Goal: Information Seeking & Learning: Learn about a topic

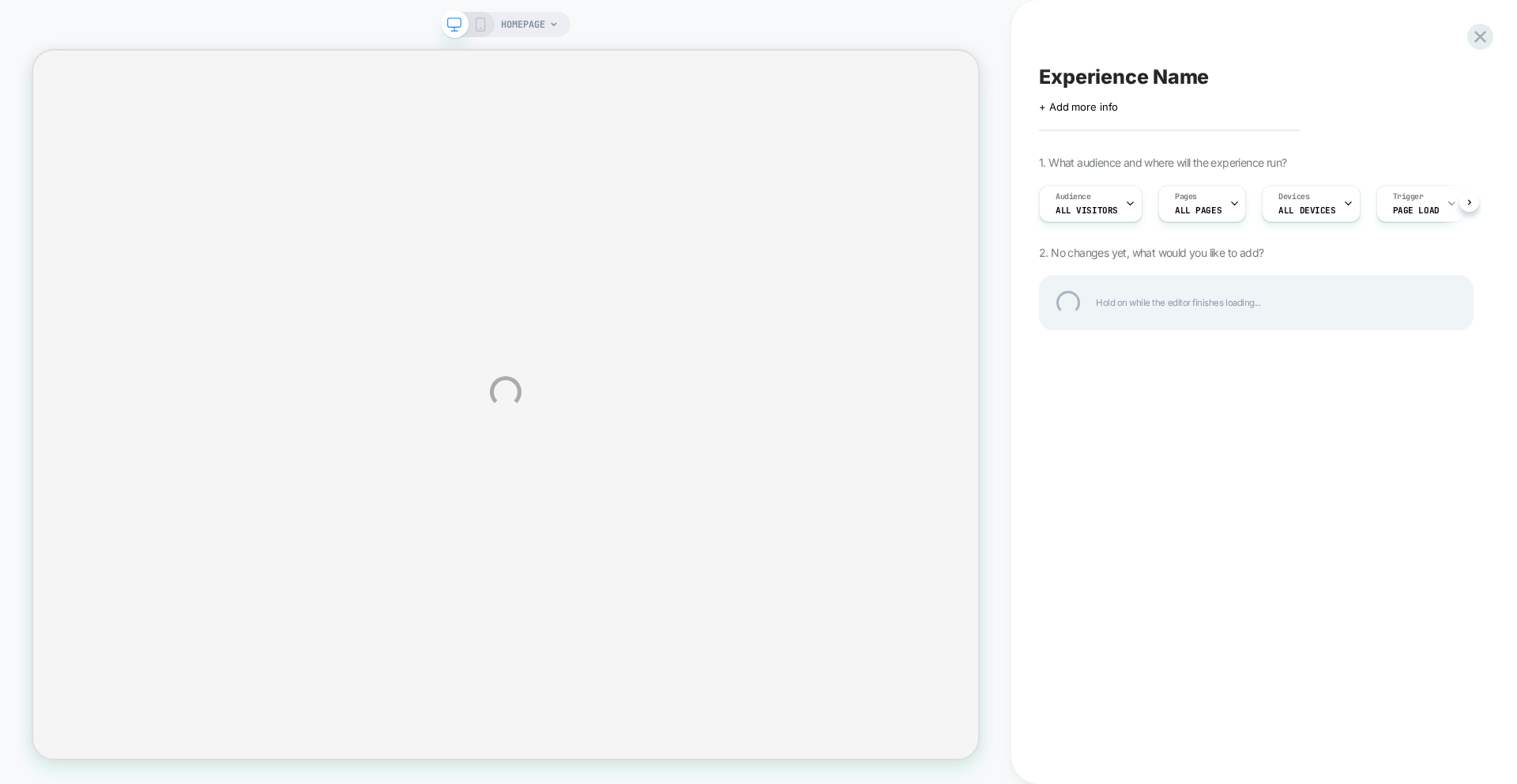
click at [1163, 299] on div "HOMEPAGE Experience Name Click to edit experience details + Add more info 1. Wh…" at bounding box center [758, 392] width 1517 height 784
click at [1086, 302] on div "HOMEPAGE Experience Name Click to edit experience details + Add more info 1. Wh…" at bounding box center [758, 392] width 1517 height 784
click at [1480, 40] on div at bounding box center [1479, 36] width 32 height 32
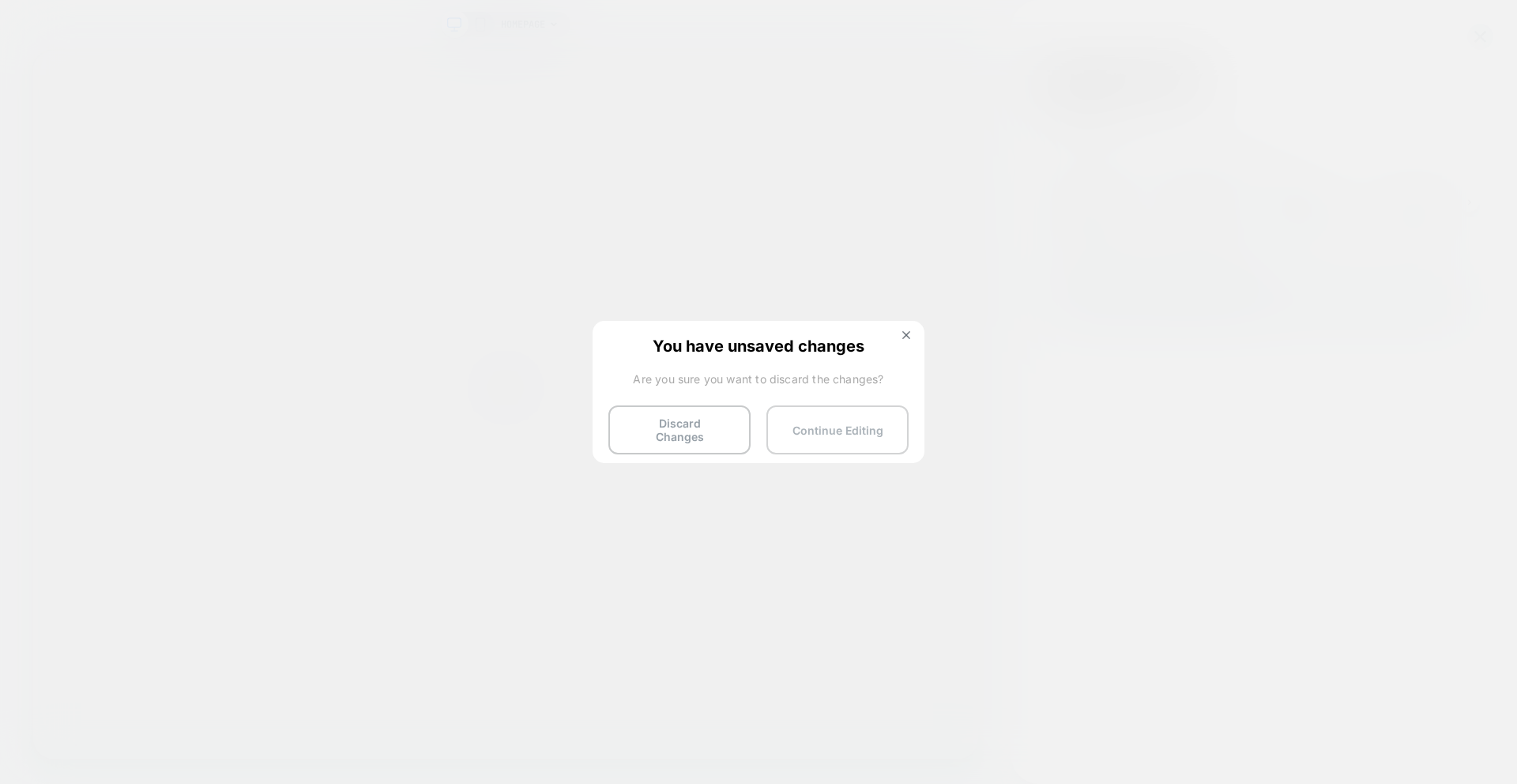
click at [844, 409] on button "Continue Editing" at bounding box center [837, 429] width 142 height 49
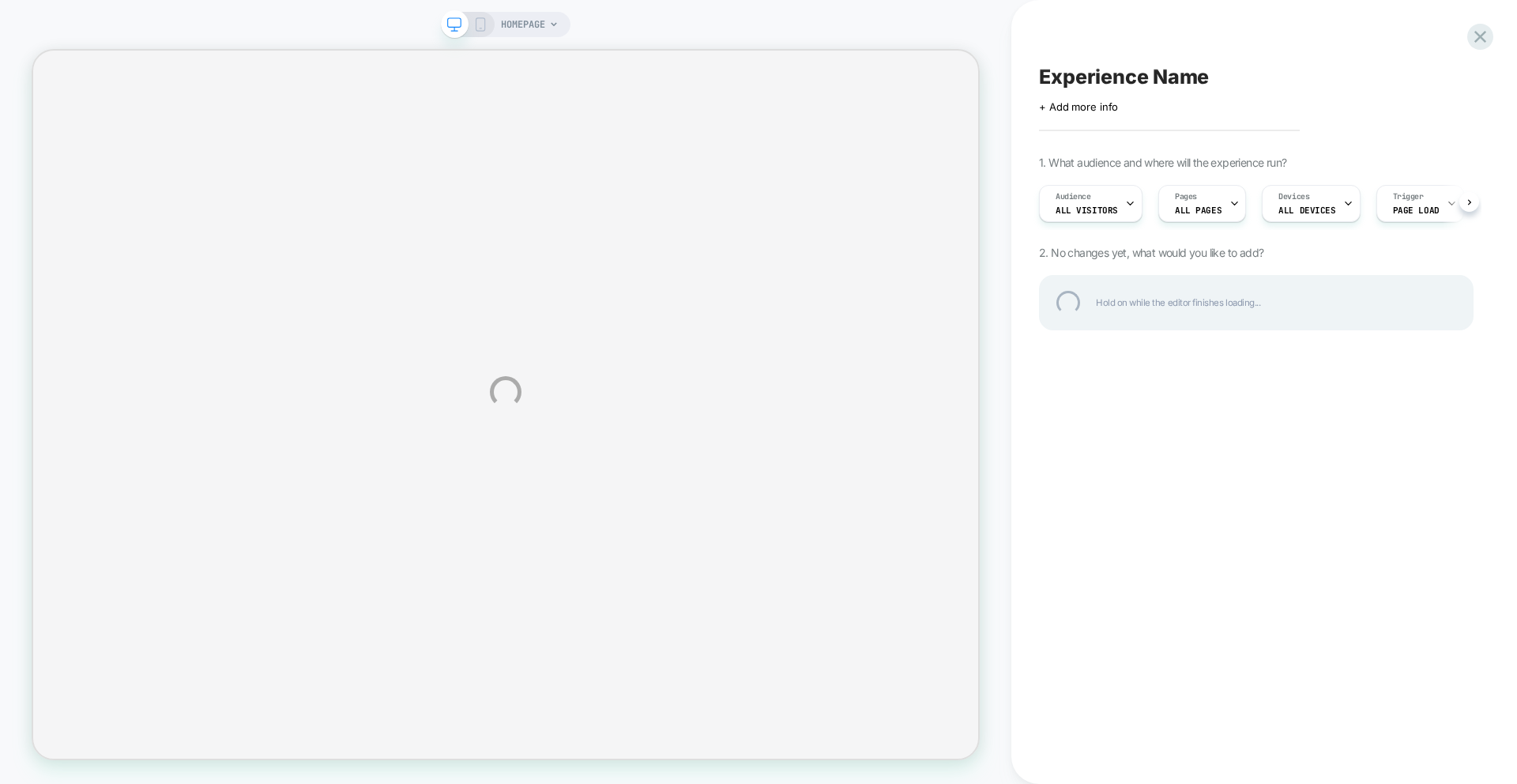
click at [595, 274] on div "HOMEPAGE Experience Name Click to edit experience details + Add more info 1. Wh…" at bounding box center [758, 392] width 1517 height 784
click at [594, 274] on div "HOMEPAGE Experience Name Click to edit experience details + Add more info 1. Wh…" at bounding box center [758, 392] width 1517 height 784
click at [594, 273] on div "HOMEPAGE Experience Name Click to edit experience details + Add more info 1. Wh…" at bounding box center [758, 392] width 1517 height 784
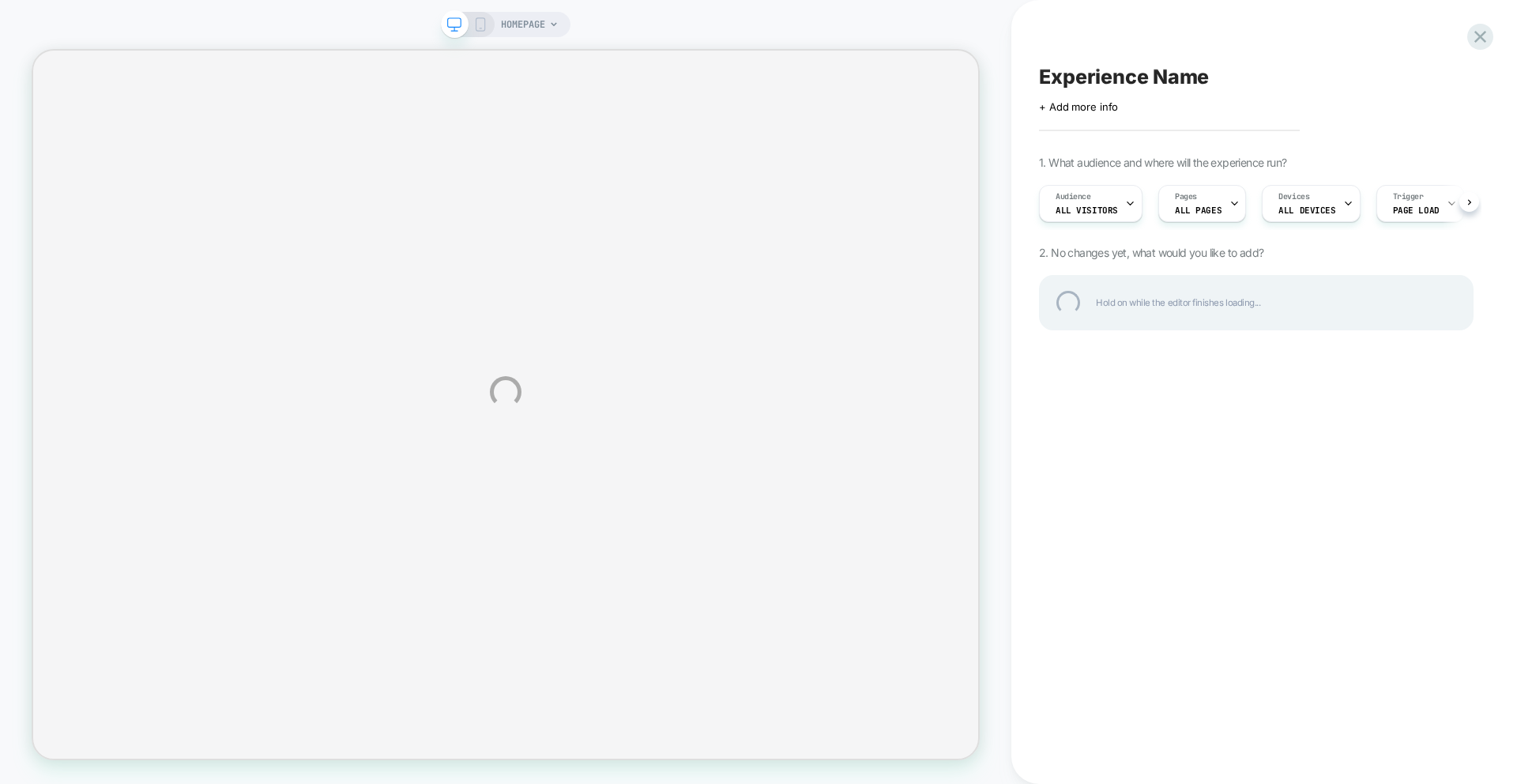
click at [723, 147] on div "HOMEPAGE Experience Name Click to edit experience details + Add more info 1. Wh…" at bounding box center [758, 392] width 1517 height 784
drag, startPoint x: 1086, startPoint y: 286, endPoint x: 1084, endPoint y: 273, distance: 13.2
click at [1084, 285] on div "HOMEPAGE Experience Name Click to edit experience details + Add more info 1. Wh…" at bounding box center [758, 392] width 1517 height 784
click at [1481, 37] on div at bounding box center [1479, 36] width 32 height 32
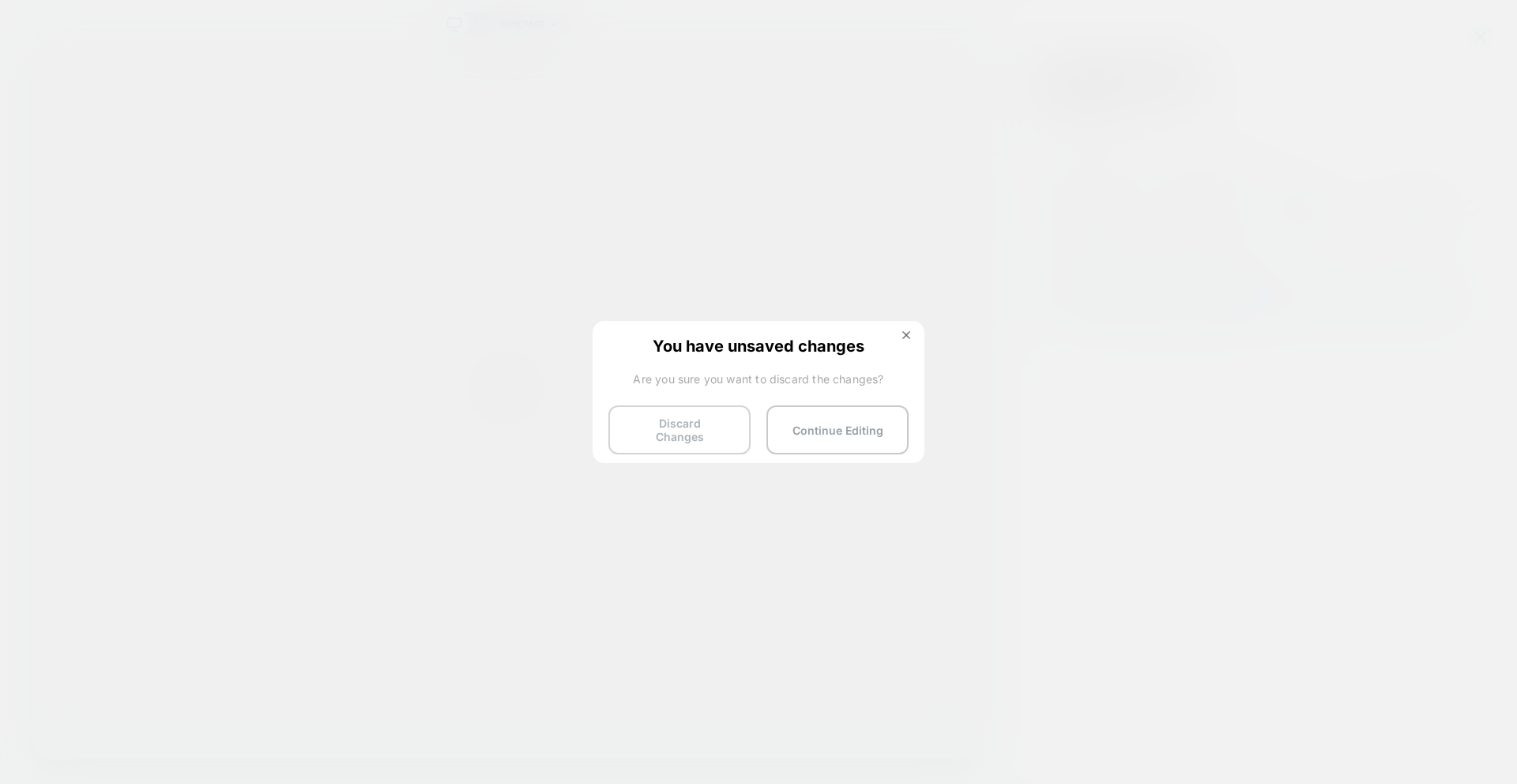
click at [725, 429] on button "Discard Changes" at bounding box center [679, 429] width 142 height 49
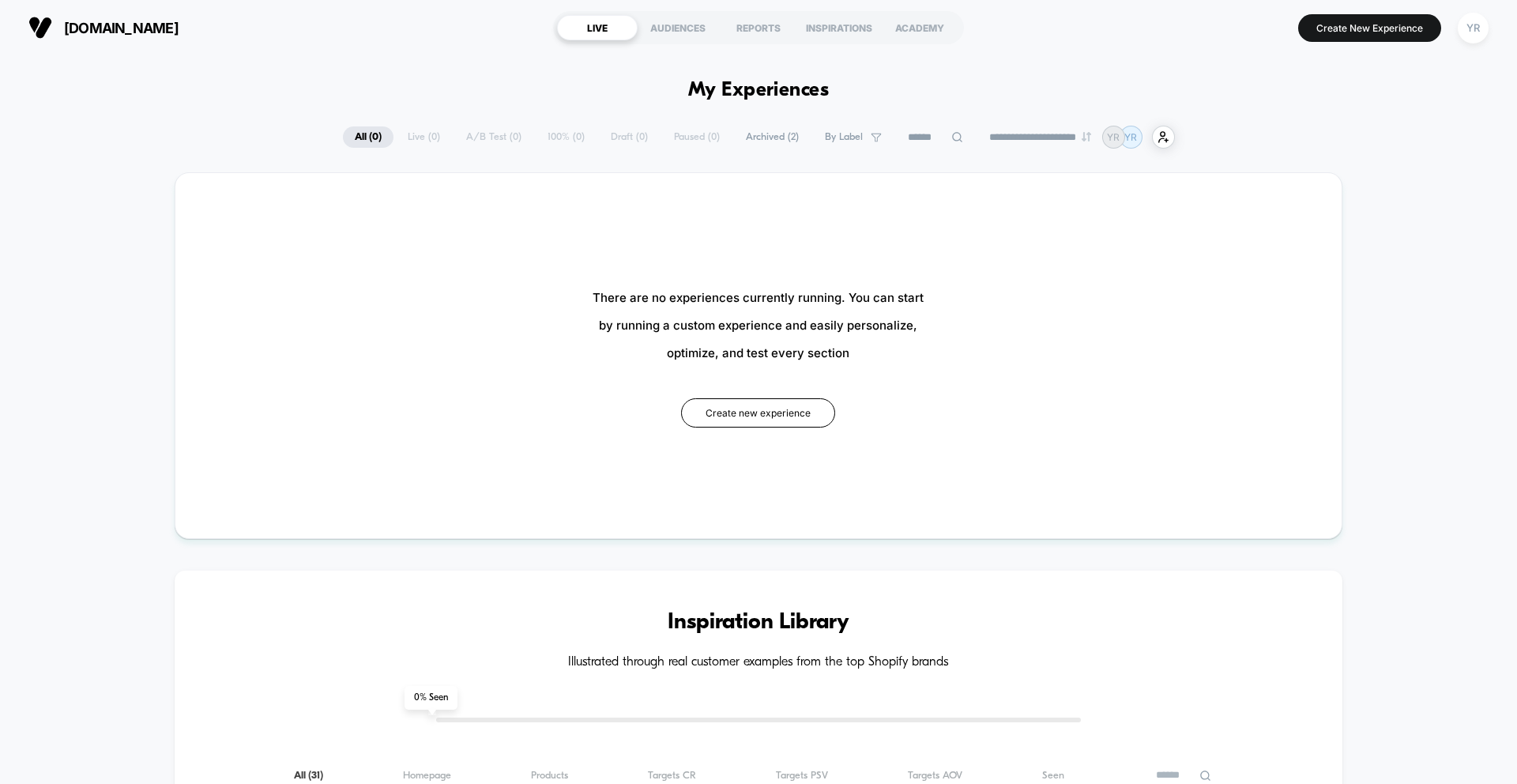
click at [900, 27] on div "ACADEMY" at bounding box center [920, 27] width 81 height 26
click at [1326, 38] on button "Create New Experience" at bounding box center [1370, 28] width 143 height 27
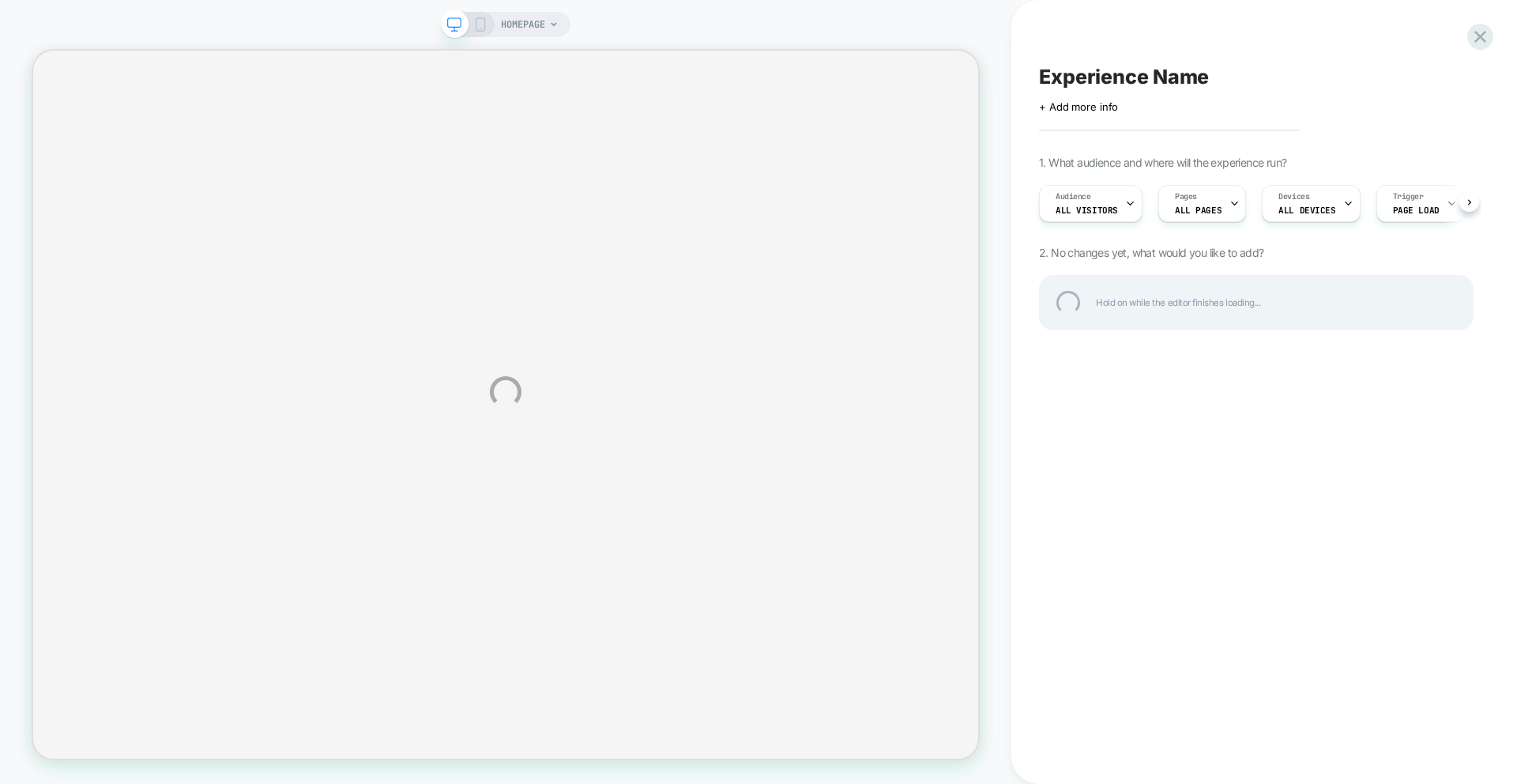
click at [1491, 25] on div "HOMEPAGE Experience Name Click to edit experience details + Add more info 1. Wh…" at bounding box center [758, 392] width 1517 height 784
click at [1490, 27] on div at bounding box center [1479, 36] width 32 height 32
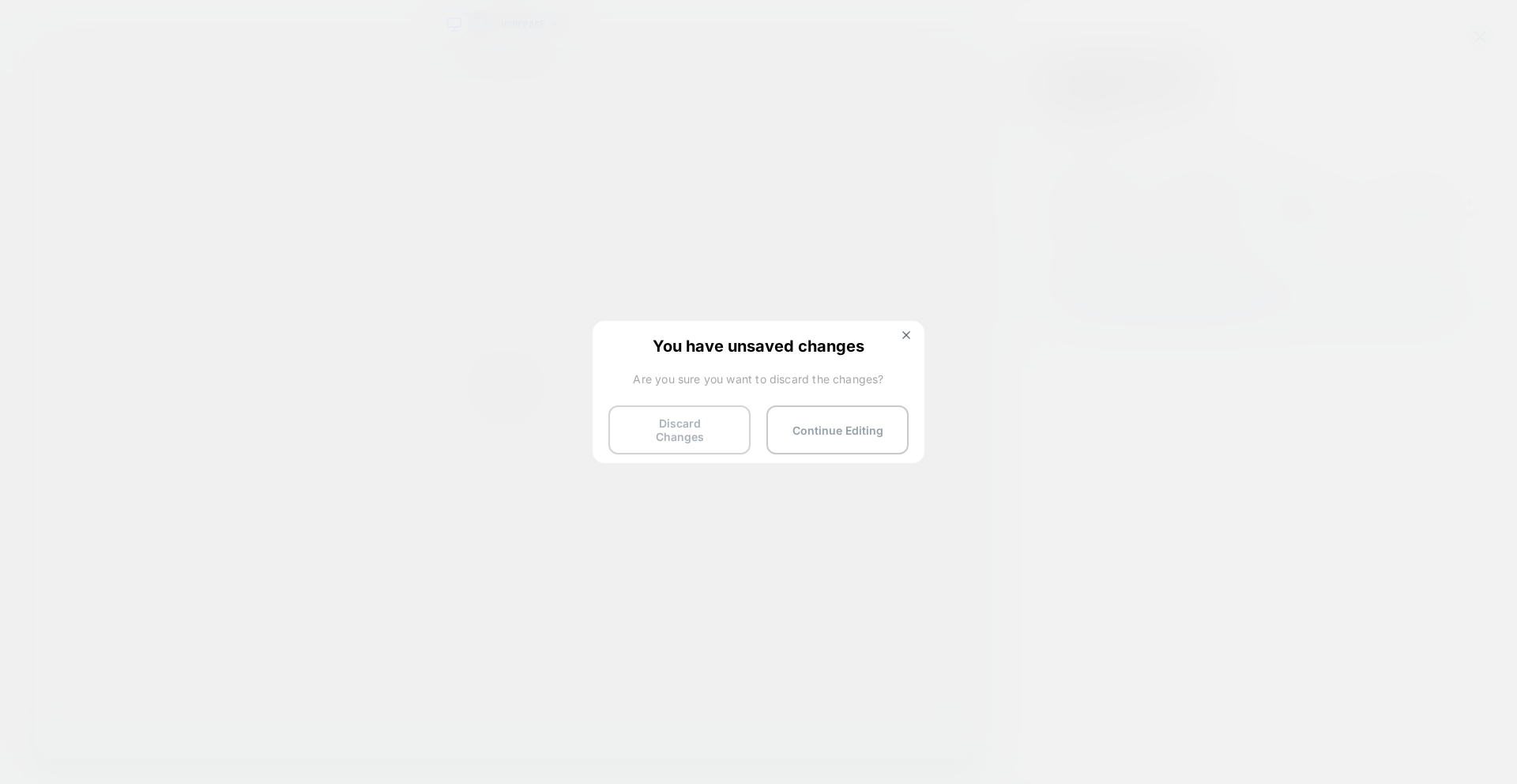
click at [744, 427] on button "Discard Changes" at bounding box center [679, 429] width 142 height 49
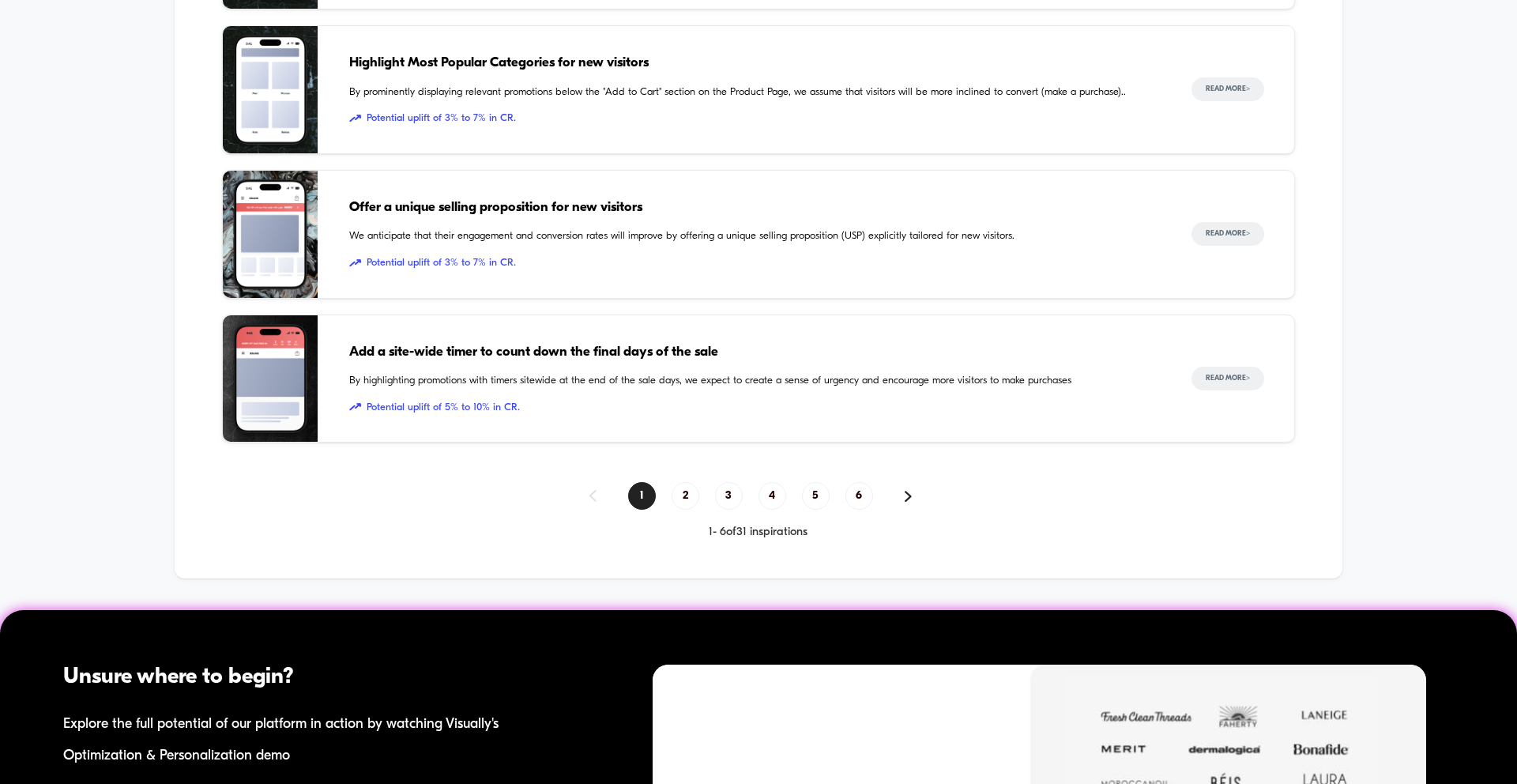
scroll to position [1379, 0]
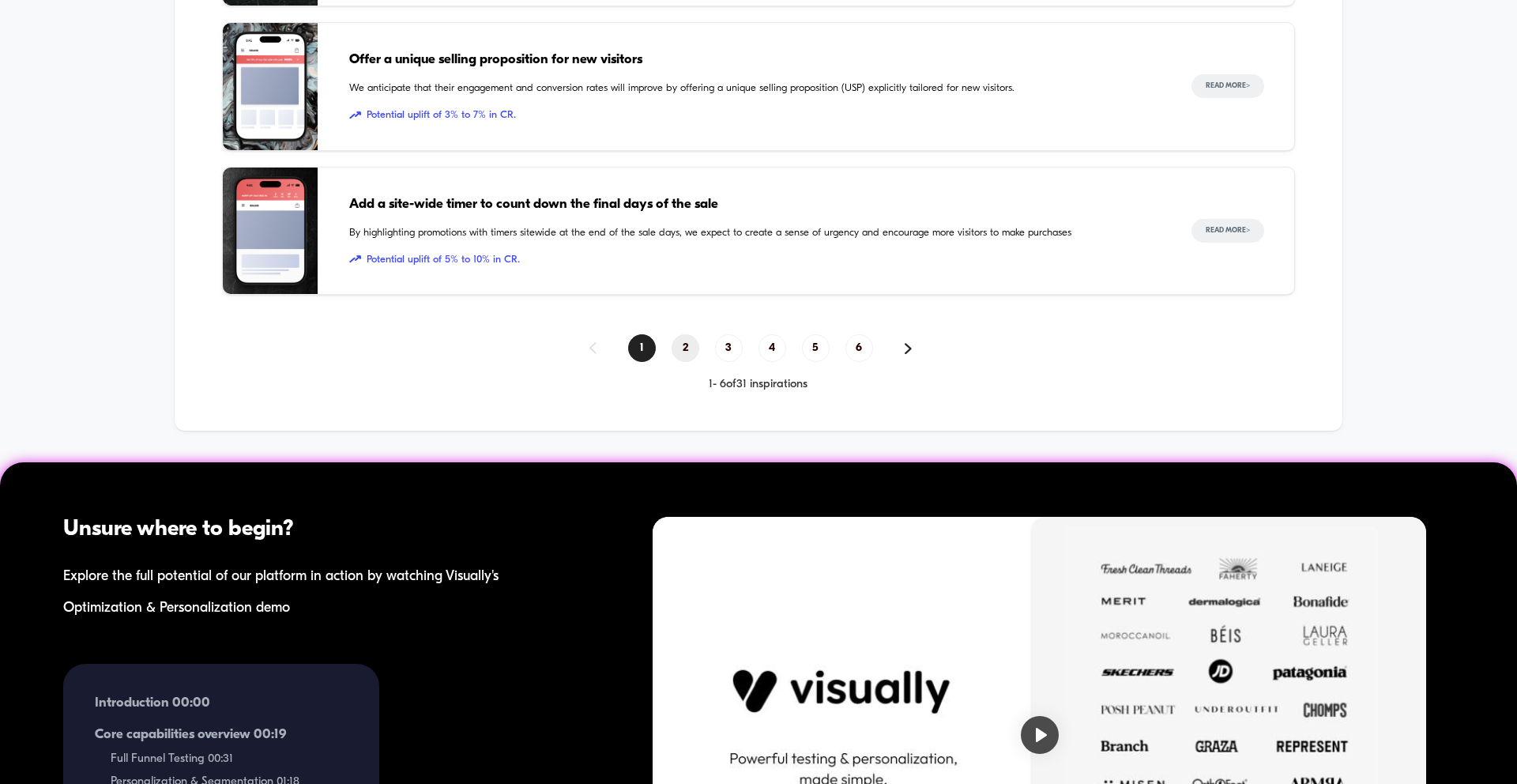
click at [692, 343] on span "2" at bounding box center [685, 348] width 27 height 27
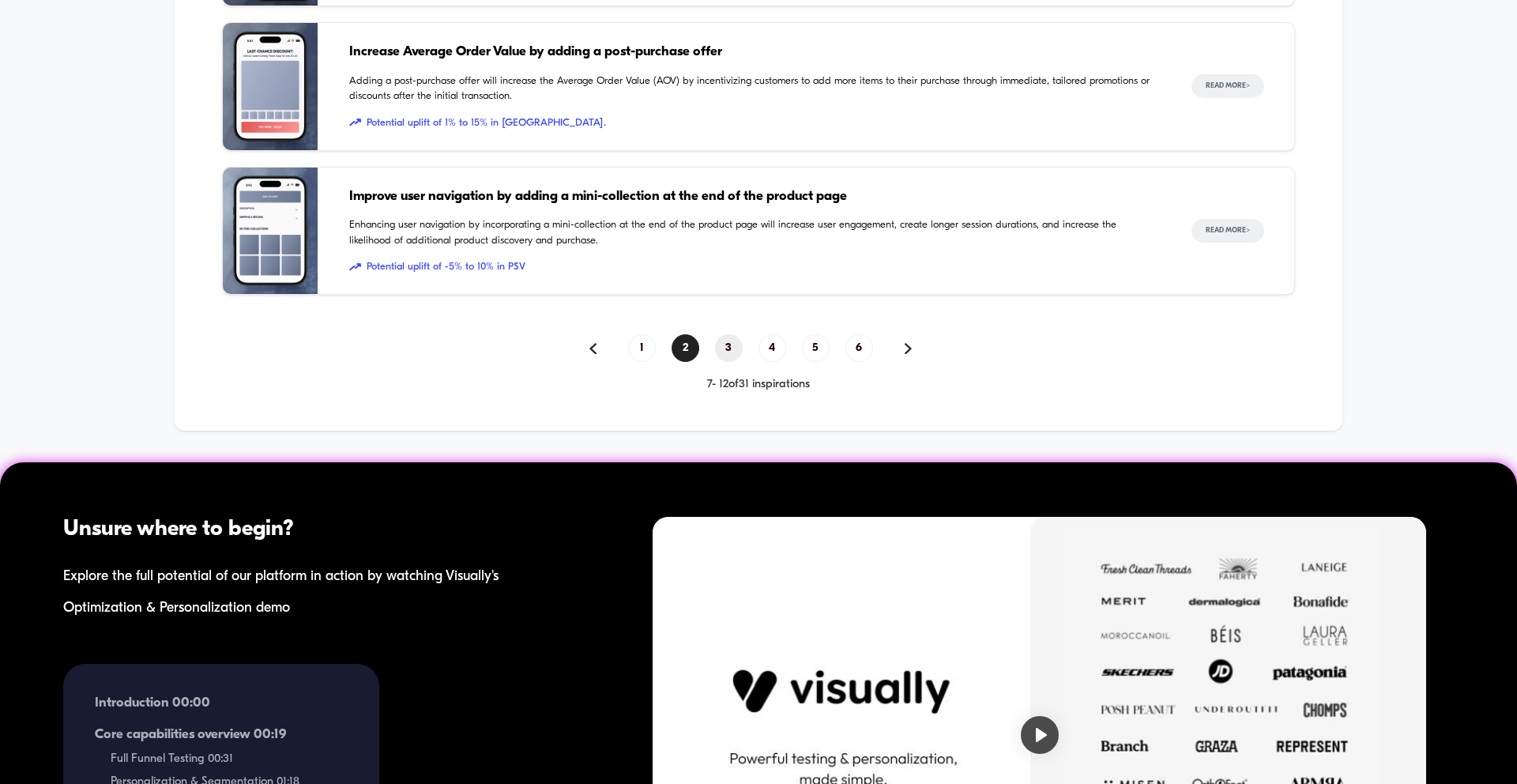
drag, startPoint x: 725, startPoint y: 356, endPoint x: 71, endPoint y: 80, distance: 709.9
click at [725, 356] on span "3" at bounding box center [729, 348] width 27 height 27
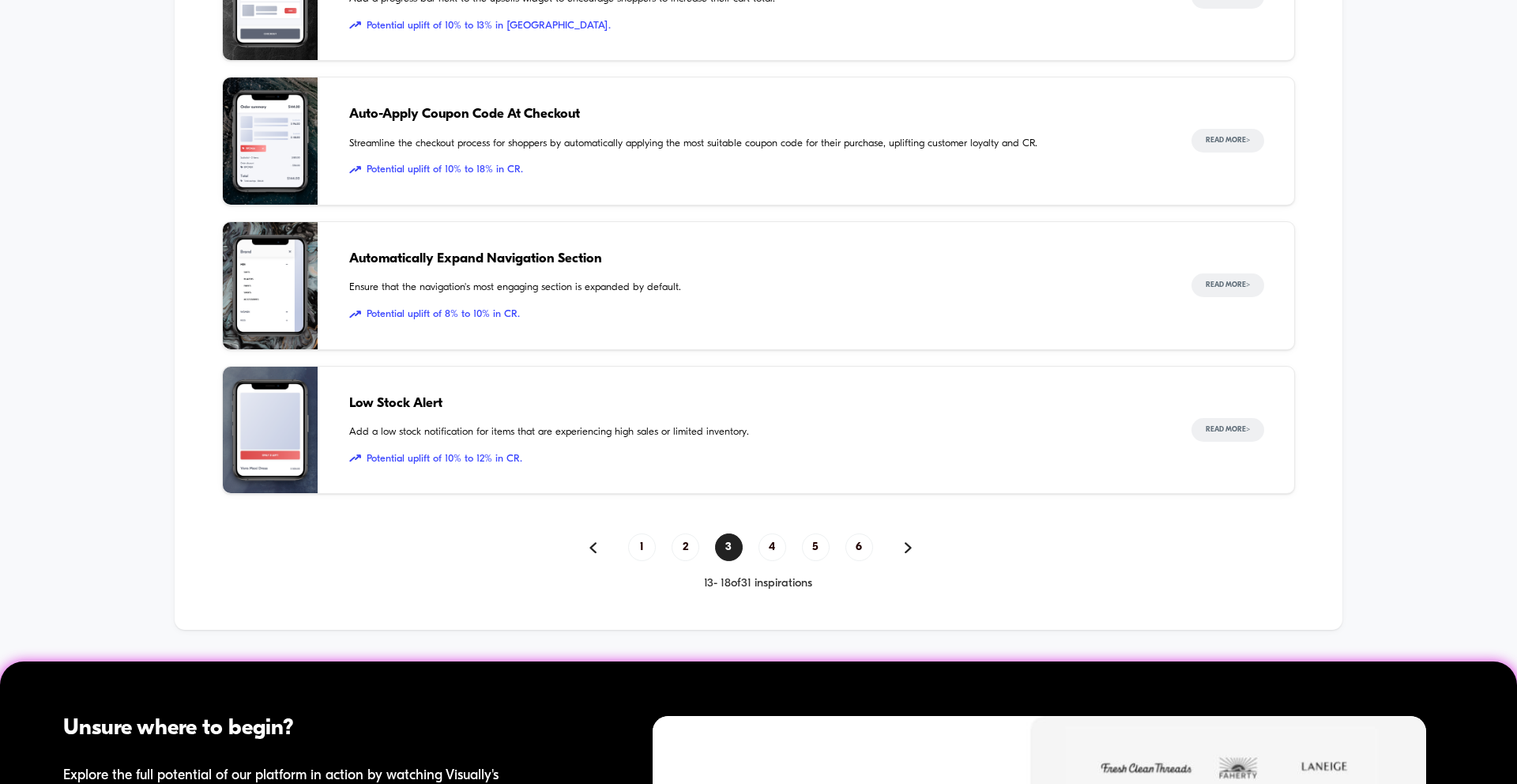
scroll to position [1146, 0]
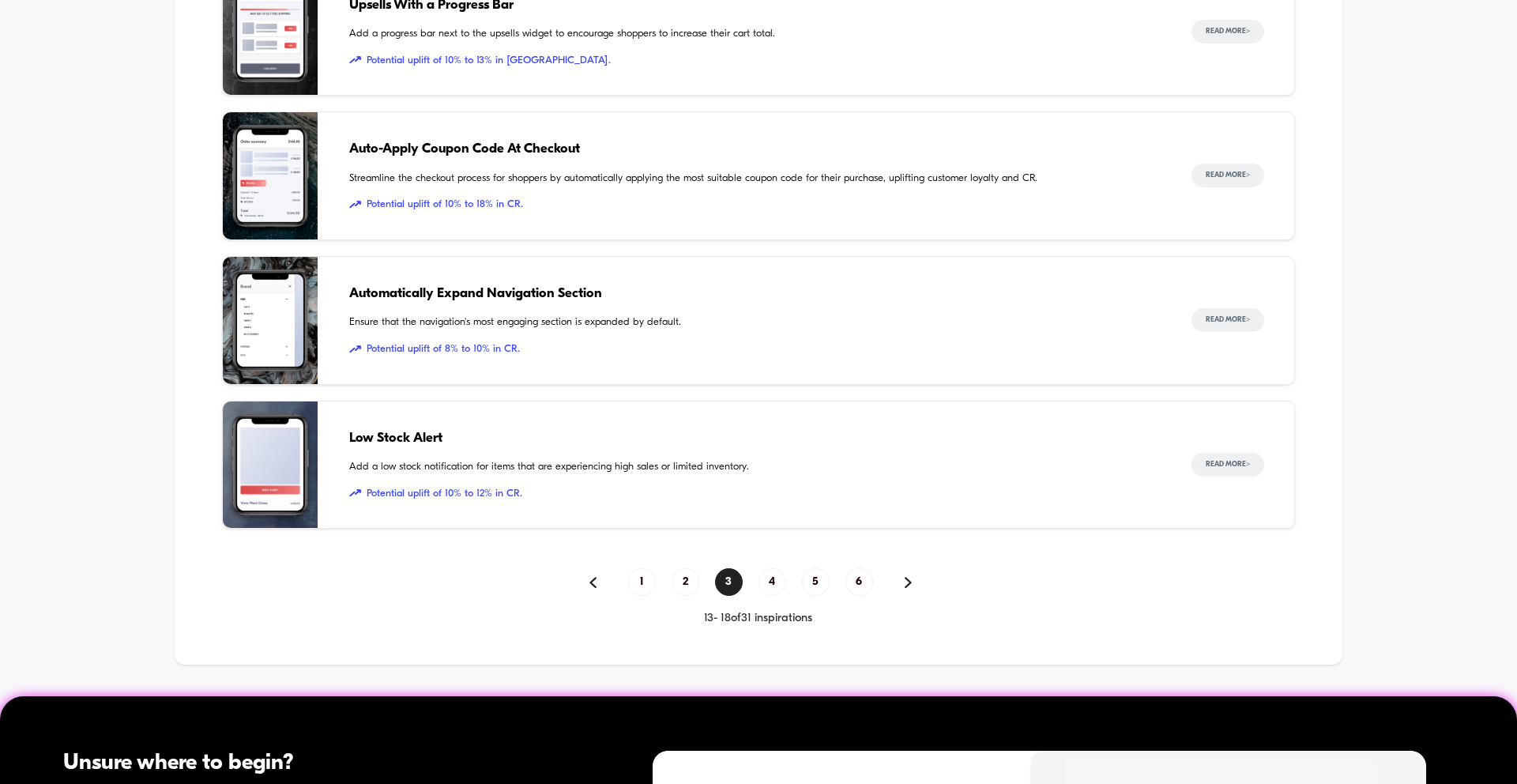
click at [406, 429] on span "Low Stock Alert" at bounding box center [754, 439] width 811 height 20
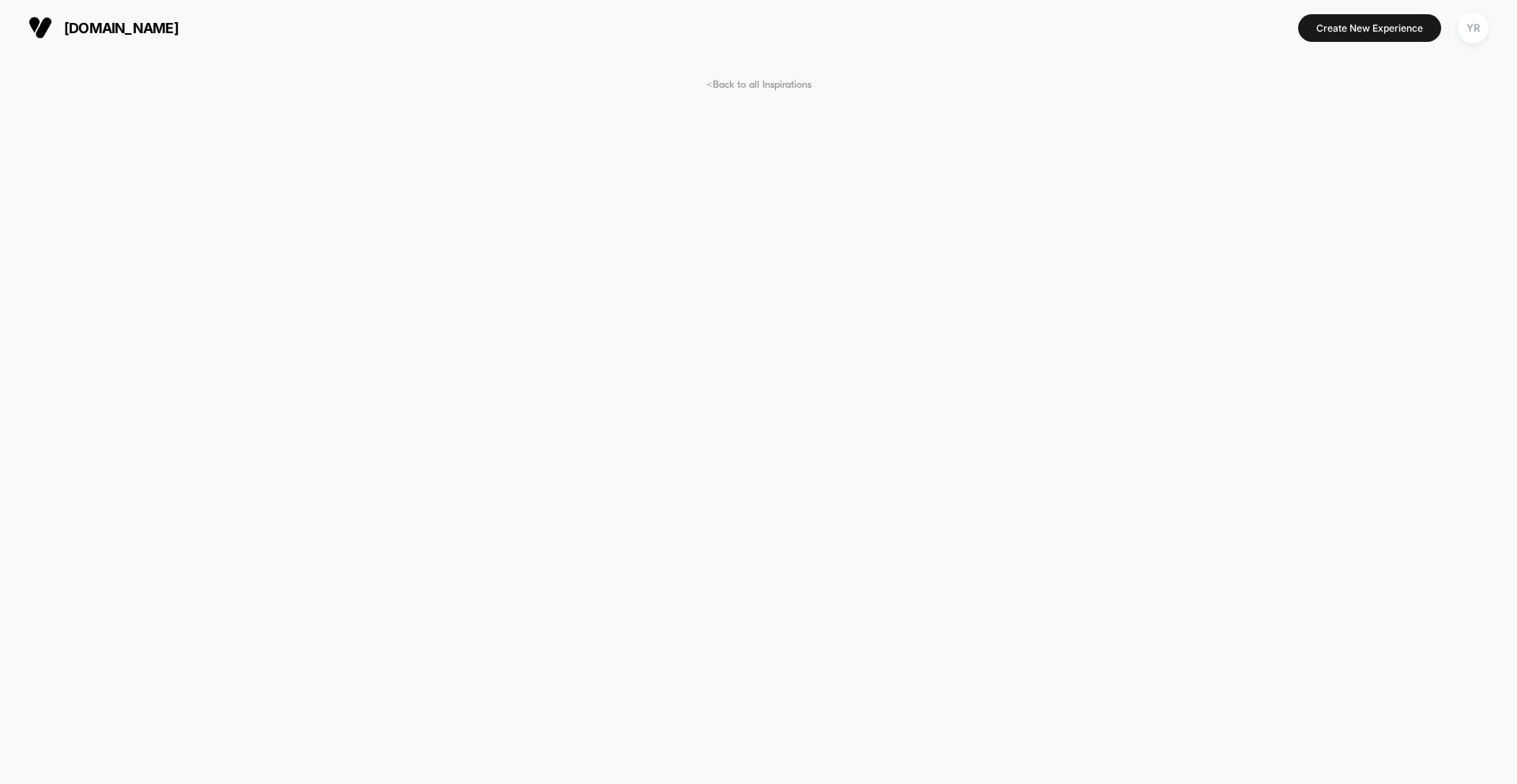
click at [715, 88] on span "< Back to all Inspirations" at bounding box center [758, 84] width 105 height 12
